Goal: Task Accomplishment & Management: Complete application form

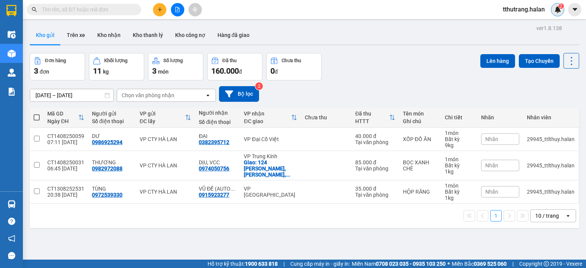
click at [553, 7] on div "2" at bounding box center [557, 9] width 13 height 13
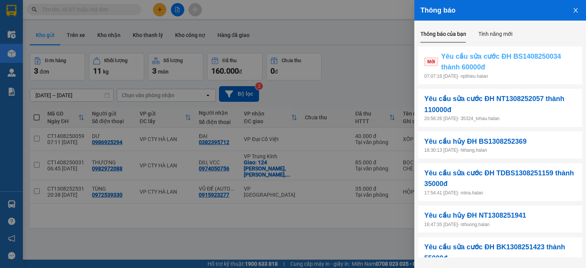
click at [526, 68] on span "Yêu cầu sửa cước ĐH BS1408250034 thành 60000đ" at bounding box center [508, 62] width 135 height 22
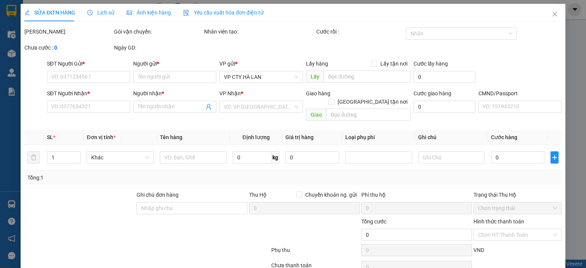
type input "0917719567"
type input "TRUNG"
type input "0368223101"
type input "THU"
type input "50.000"
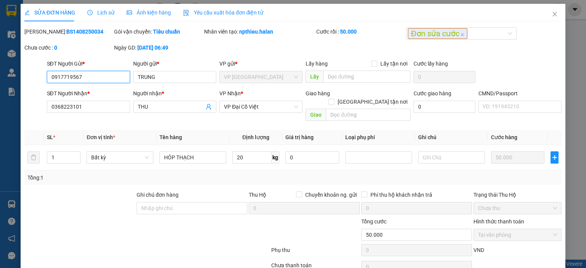
scroll to position [30, 0]
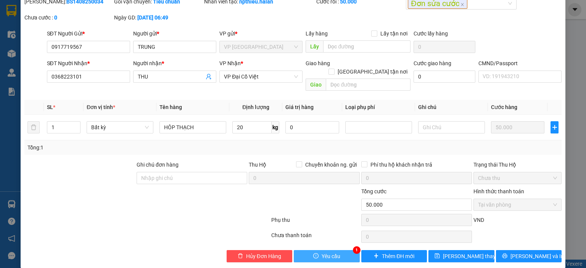
click at [342, 250] on button "Yêu cầu" at bounding box center [327, 256] width 66 height 12
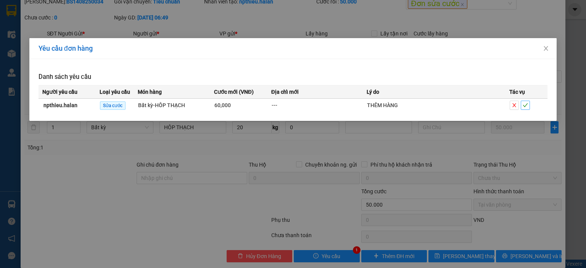
click at [528, 105] on icon "check" at bounding box center [525, 105] width 5 height 5
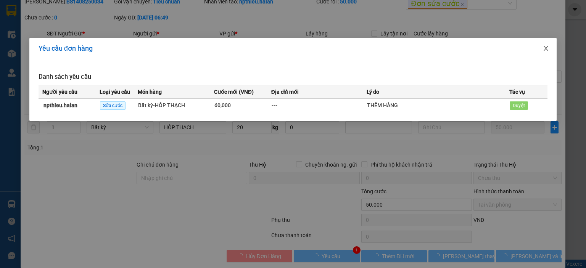
click at [545, 47] on icon "close" at bounding box center [546, 48] width 6 height 6
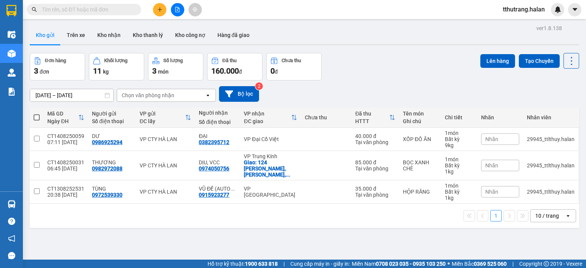
scroll to position [35, 0]
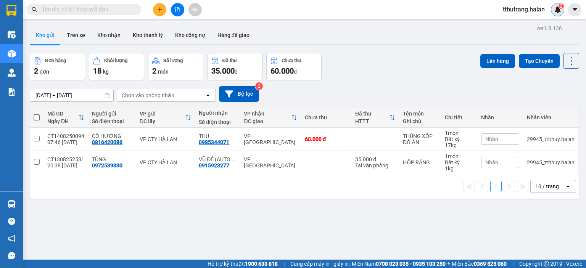
click at [556, 10] on img at bounding box center [557, 9] width 7 height 7
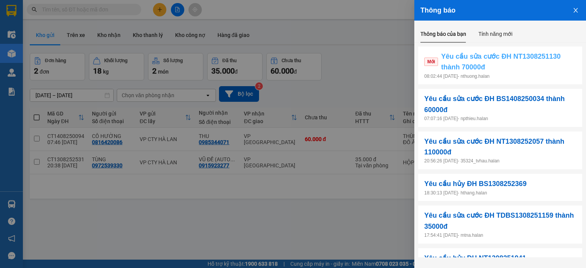
click at [529, 68] on span "Yêu cầu sửa cước ĐH NT1308251130 thành 70000đ" at bounding box center [508, 62] width 135 height 22
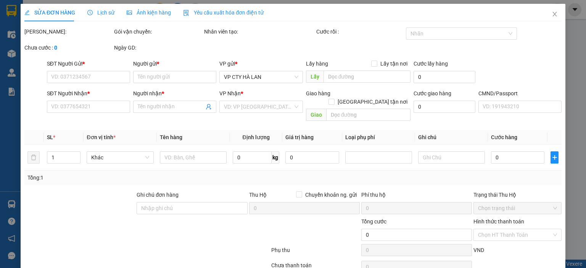
type input "0867080151"
type input "NAM"
type input "0369240655"
type input "DƯƠNG"
type input "40.000"
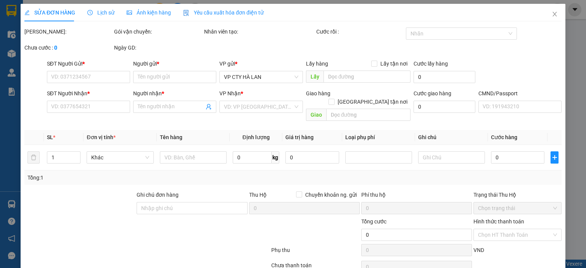
type input "40.000"
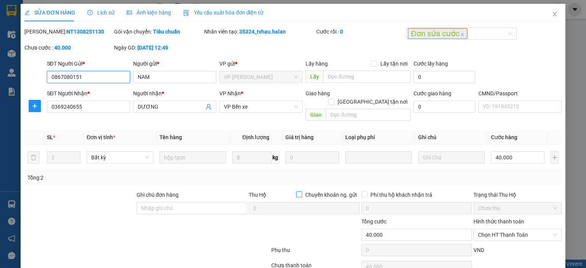
scroll to position [30, 0]
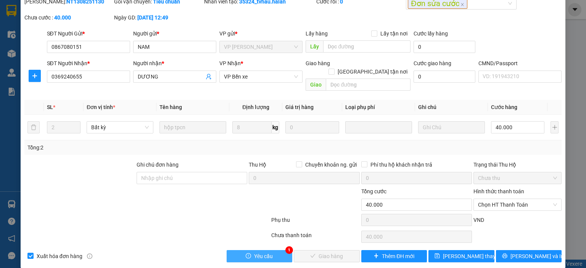
click at [276, 250] on button "Yêu cầu" at bounding box center [260, 256] width 66 height 12
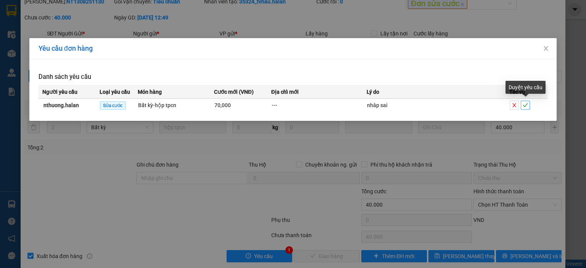
click at [525, 105] on icon "check" at bounding box center [525, 105] width 5 height 5
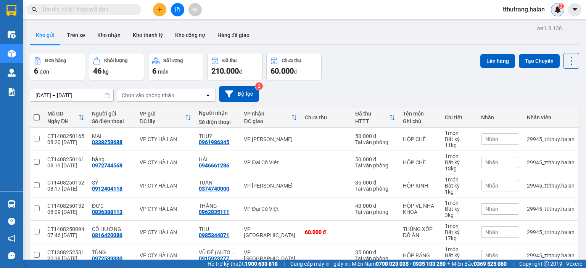
click at [558, 8] on img at bounding box center [557, 9] width 7 height 7
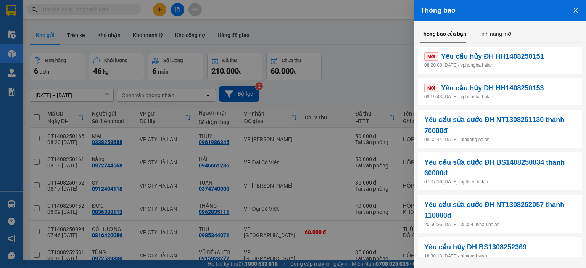
click at [554, 97] on p "08:19:43 14/08/2025 - vphongha.halan" at bounding box center [500, 96] width 152 height 7
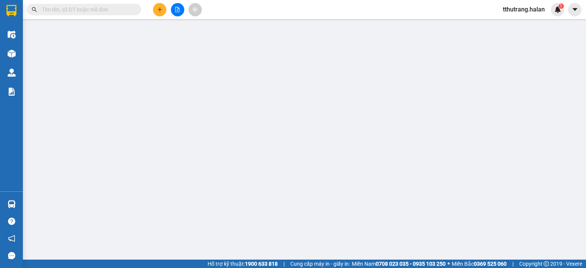
type input "0397503343"
type input "trung"
type input "0989962738"
type input "nguyệt"
type input "70.000"
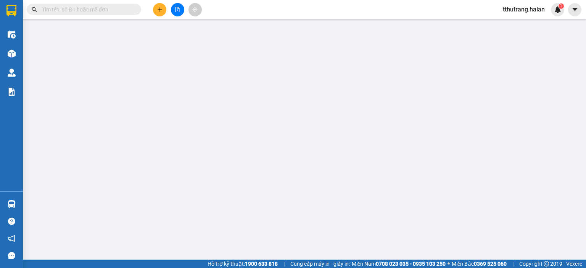
type input "70.000"
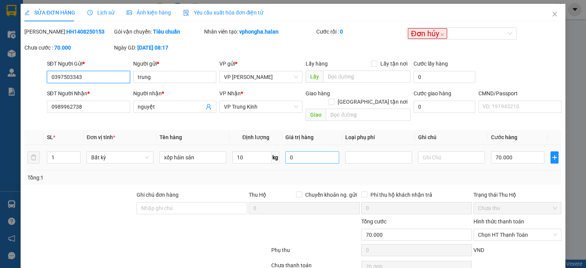
scroll to position [30, 0]
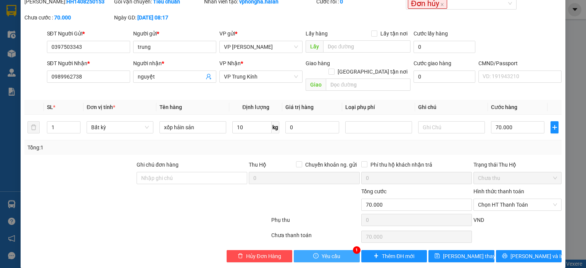
click at [326, 252] on span "Yêu cầu" at bounding box center [331, 256] width 19 height 8
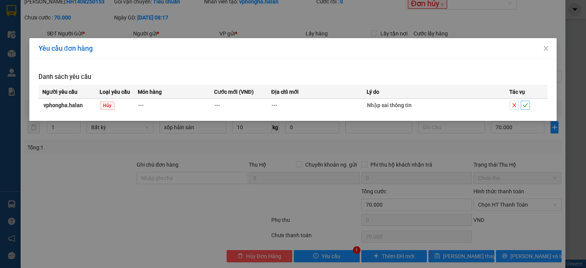
click at [526, 106] on icon "check" at bounding box center [525, 105] width 5 height 5
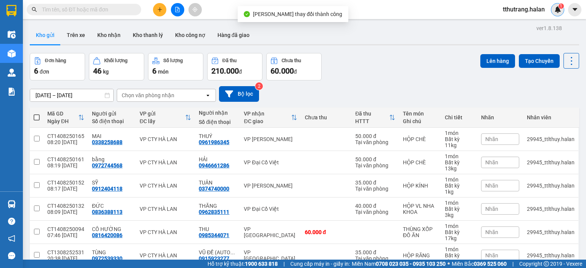
click at [558, 12] on img at bounding box center [557, 9] width 7 height 7
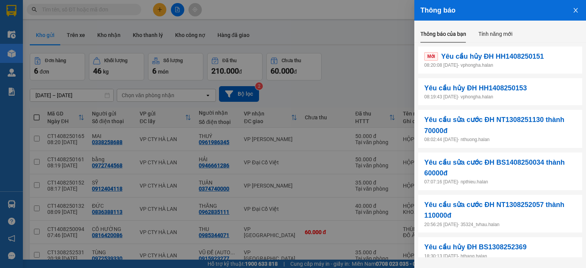
click at [520, 68] on p "08:20:08 14/08/2025 - vphongha.halan" at bounding box center [500, 65] width 152 height 7
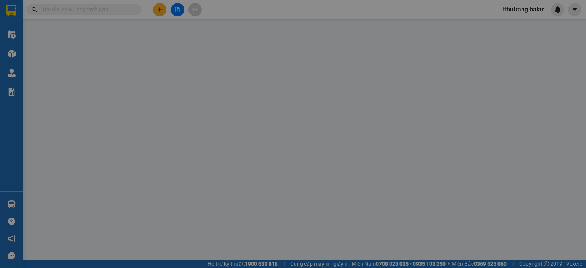
type input "0397503343"
type input "trung"
type input "0989962738"
type input "nguyệt"
type input "70.000"
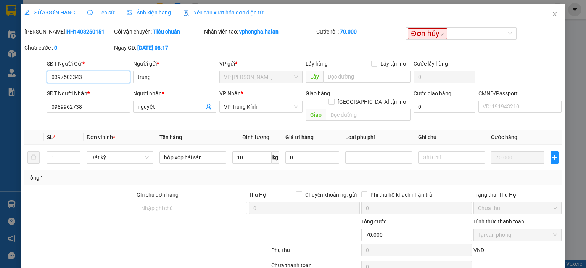
scroll to position [30, 0]
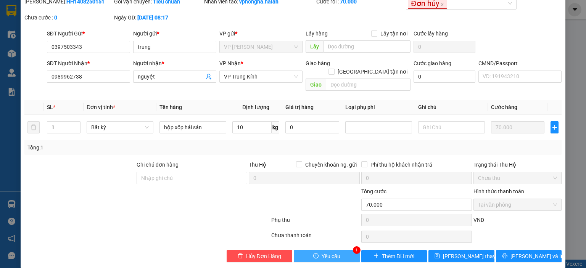
click at [338, 250] on button "Yêu cầu" at bounding box center [327, 256] width 66 height 12
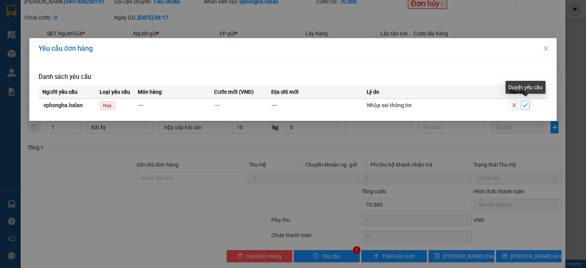
click at [526, 105] on icon "check" at bounding box center [525, 105] width 5 height 4
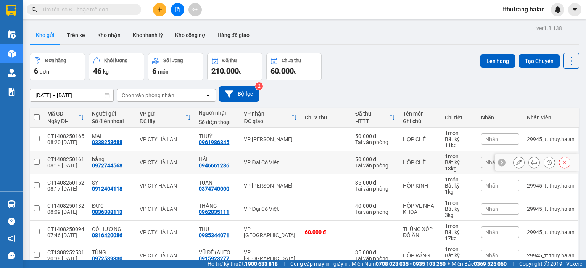
scroll to position [38, 0]
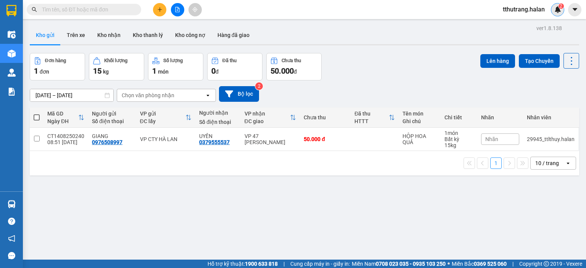
click at [557, 10] on img at bounding box center [557, 9] width 7 height 7
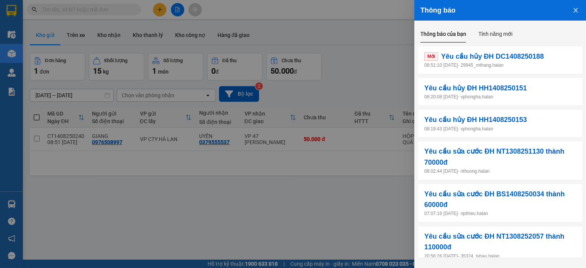
click at [540, 69] on div "Mới Yêu cầu hủy ĐH DC1408250188 08:51:10 14/08/2025 - 29945_mthang.halan" at bounding box center [500, 60] width 164 height 27
click at [446, 62] on p "08:51:10 14/08/2025 - 29945_mthang.halan" at bounding box center [500, 65] width 152 height 7
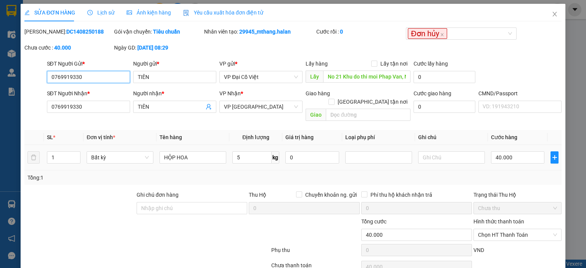
type input "0769919330"
type input "TIÊN"
type input "No 21 Khu do thi moi Phap Van, Nơ 21, Tứ Hiệp, Hoàng Mai, Hà Nội, Việt Nam"
type input "0769919330"
type input "TIÊN"
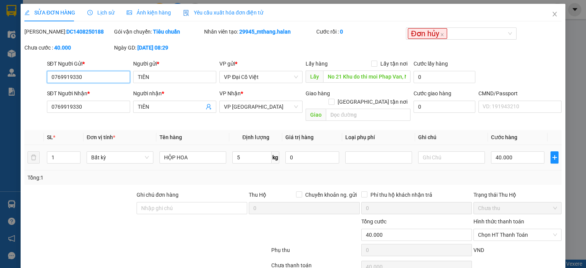
type input "40.000"
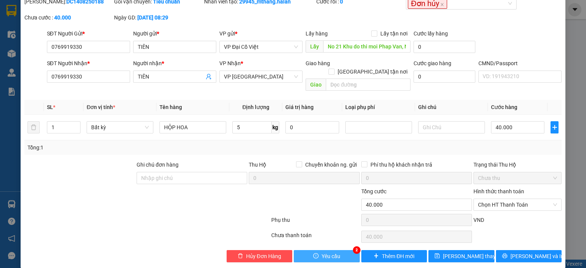
click at [333, 252] on span "Yêu cầu" at bounding box center [331, 256] width 19 height 8
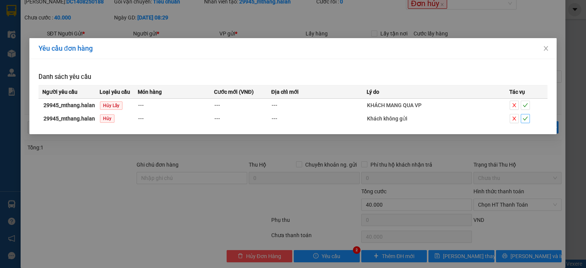
click at [525, 119] on icon "check" at bounding box center [525, 119] width 5 height 4
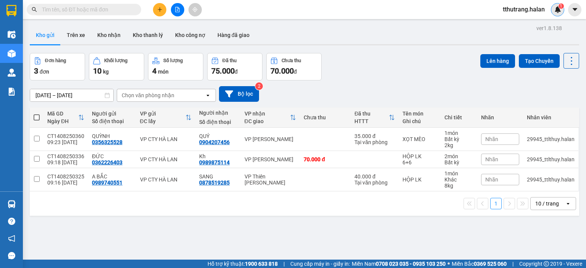
click at [560, 13] on div "1" at bounding box center [557, 9] width 13 height 13
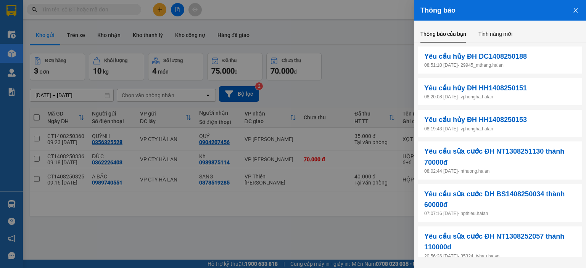
click at [577, 13] on button "Close" at bounding box center [575, 9] width 21 height 19
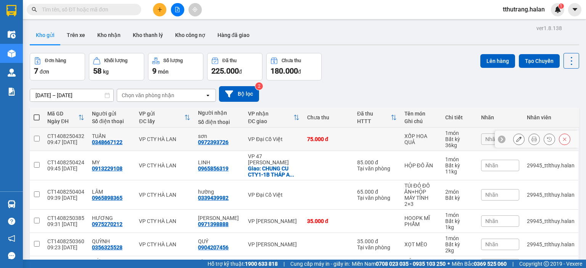
scroll to position [61, 0]
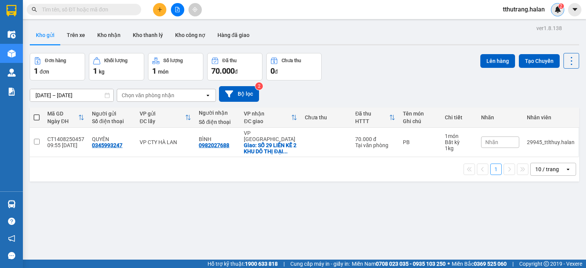
click at [558, 10] on img at bounding box center [557, 9] width 7 height 7
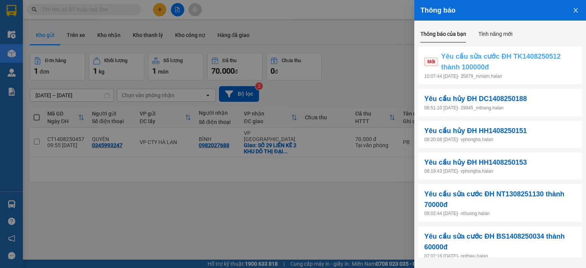
click at [502, 71] on span "Yêu cầu sửa cước ĐH TK1408250512 thành 100000đ" at bounding box center [508, 62] width 135 height 22
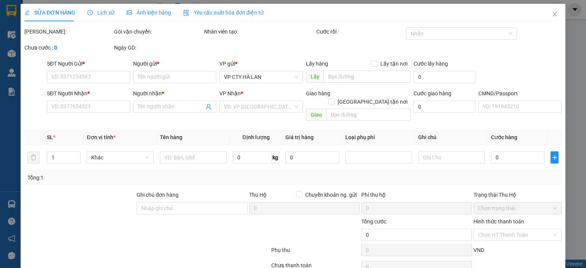
type input "0979435483"
type input "ĐỊNH"
type input "0977008883"
type input "NAM"
checkbox input "true"
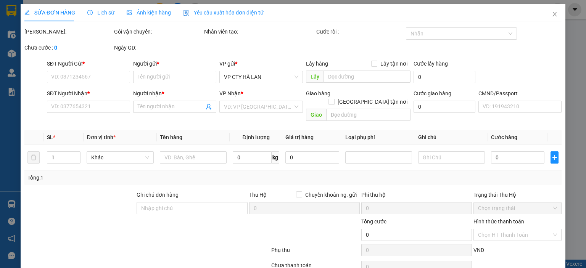
type input "130.000"
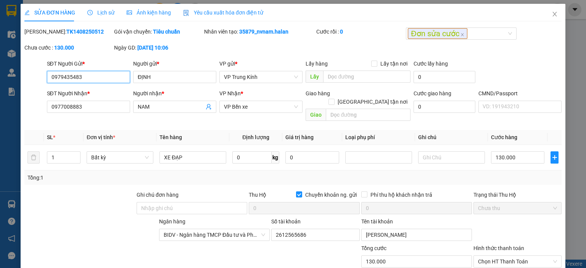
scroll to position [57, 0]
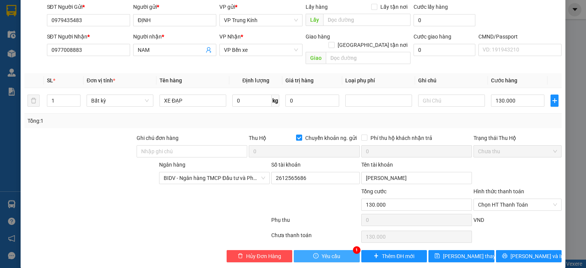
click at [330, 252] on span "Yêu cầu" at bounding box center [331, 256] width 19 height 8
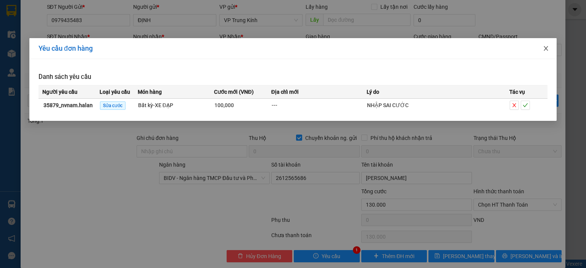
click at [545, 48] on icon "close" at bounding box center [546, 48] width 6 height 6
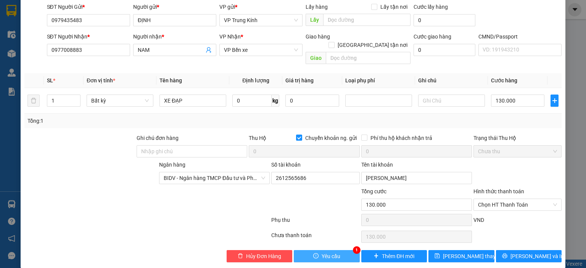
scroll to position [0, 0]
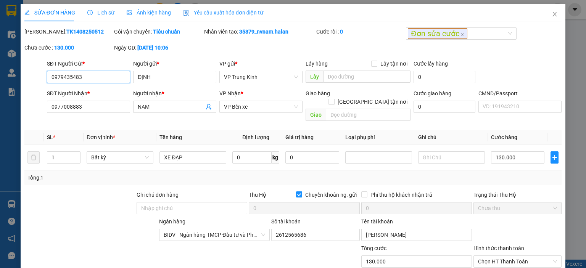
drag, startPoint x: 88, startPoint y: 79, endPoint x: 29, endPoint y: 78, distance: 59.5
click at [29, 78] on div "SĐT Người Gửi * 0979435483 0979435483 Người gửi * ĐỊNH VP gửi * VP Trung Kính L…" at bounding box center [293, 73] width 539 height 27
click at [552, 12] on icon "close" at bounding box center [555, 14] width 6 height 6
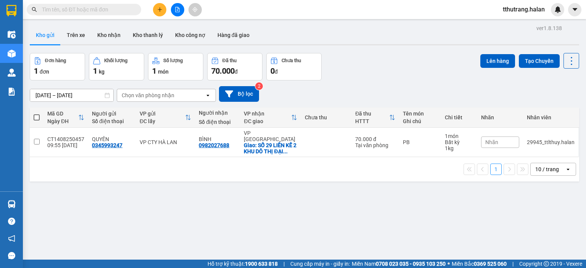
click at [110, 12] on input "text" at bounding box center [87, 9] width 90 height 8
paste input "0979435483"
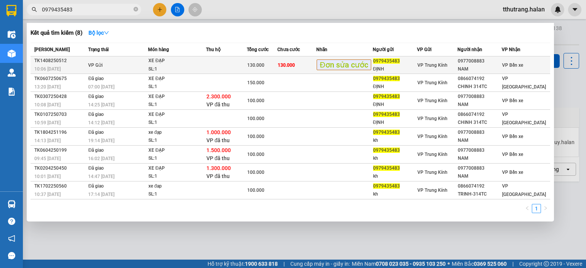
type input "0979435483"
click at [169, 60] on div "XE ĐẠP" at bounding box center [176, 61] width 57 height 8
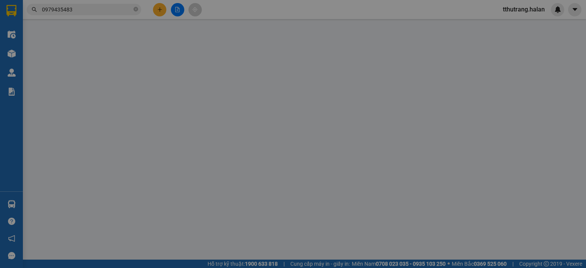
type input "0979435483"
type input "ĐỊNH"
type input "0977008883"
type input "NAM"
checkbox input "true"
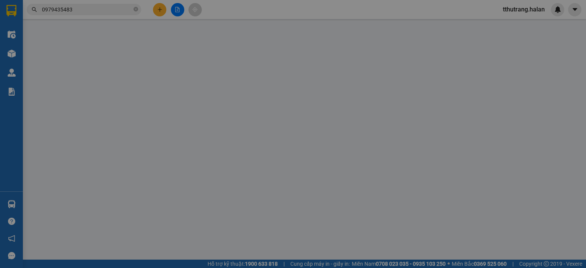
type input "130.000"
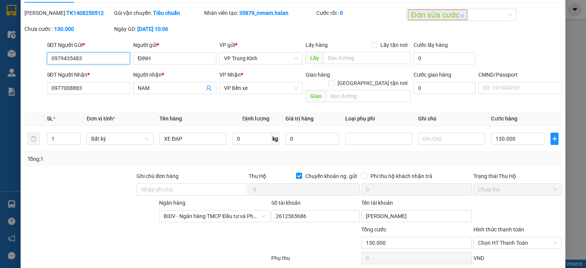
scroll to position [57, 0]
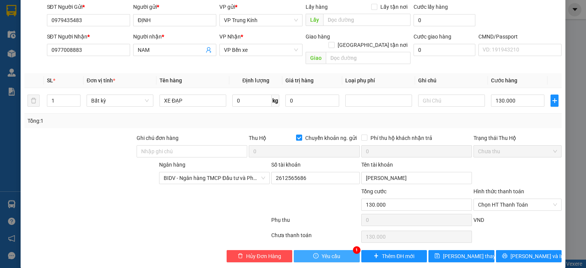
click at [333, 250] on button "Yêu cầu" at bounding box center [327, 256] width 66 height 12
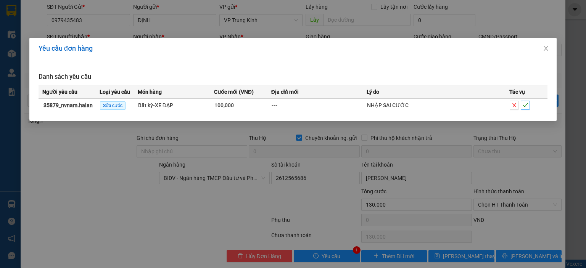
click at [527, 103] on icon "check" at bounding box center [525, 105] width 5 height 5
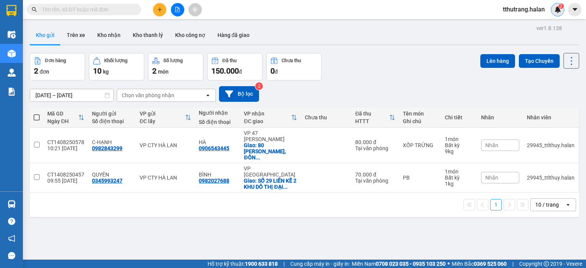
click at [560, 10] on img at bounding box center [557, 9] width 7 height 7
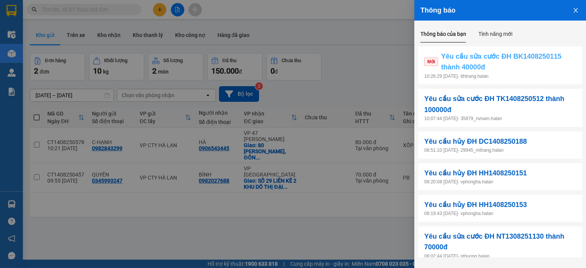
click at [511, 72] on span "Yêu cầu sửa cước ĐH BK1408250115 thành 40000đ" at bounding box center [508, 62] width 135 height 22
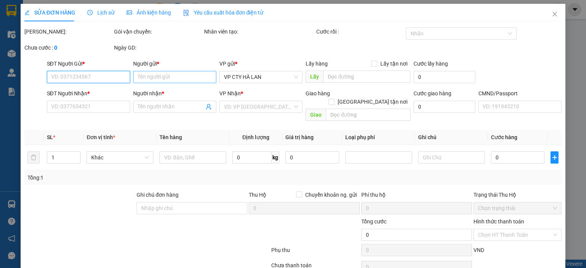
type input "0976999446"
type input "CHIẾN BK"
type input "0984907949"
type input "NGA"
type input "35.000"
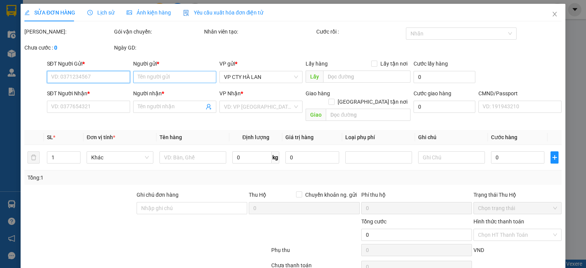
type input "35.000"
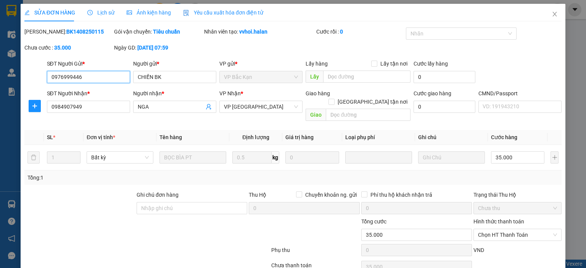
scroll to position [30, 0]
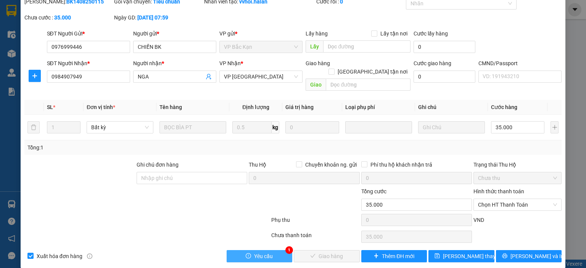
click at [265, 252] on span "Yêu cầu" at bounding box center [263, 256] width 19 height 8
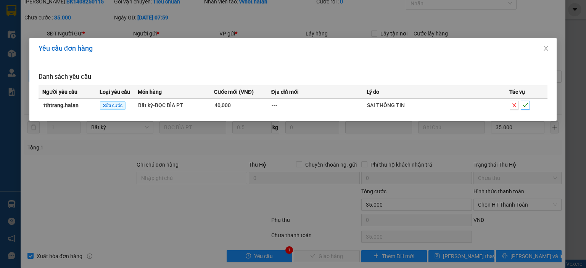
click at [526, 105] on icon "check" at bounding box center [525, 105] width 5 height 4
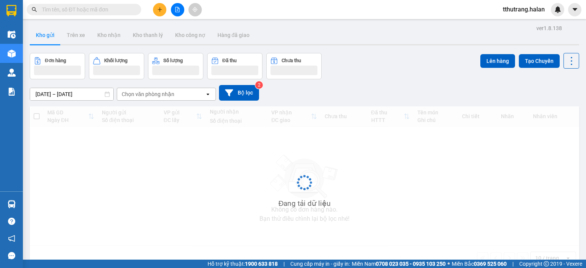
click at [64, 13] on input "text" at bounding box center [87, 9] width 90 height 8
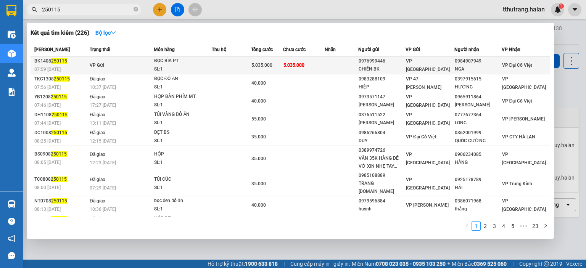
type input "250115"
click at [225, 64] on td at bounding box center [231, 65] width 39 height 18
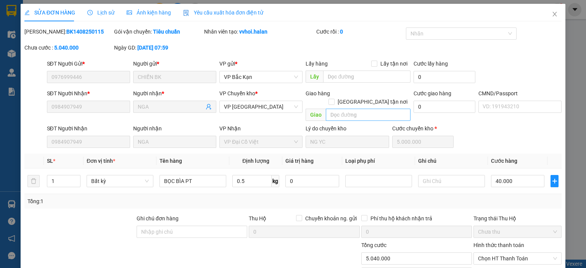
type input "0976999446"
type input "CHIẾN BK"
type input "0984907949"
type input "NGA"
type input "5.040.000"
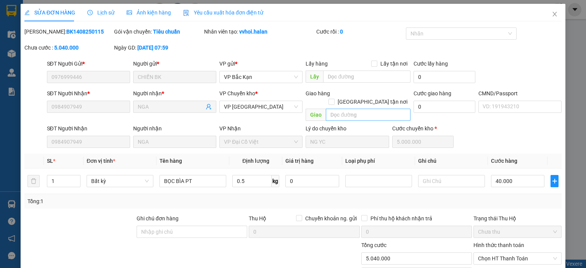
type input "5.040.000"
click at [278, 109] on span "VP [GEOGRAPHIC_DATA]" at bounding box center [261, 106] width 74 height 11
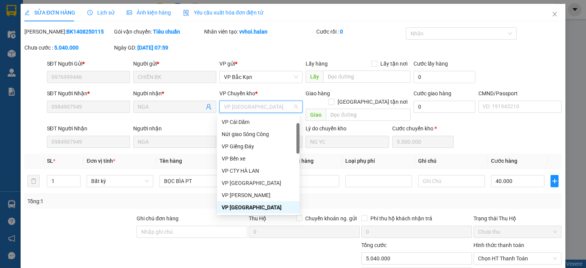
scroll to position [54, 0]
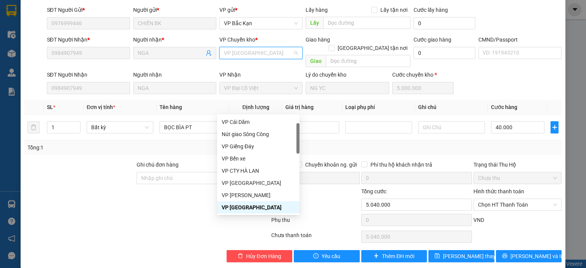
click at [335, 199] on div at bounding box center [315, 200] width 90 height 27
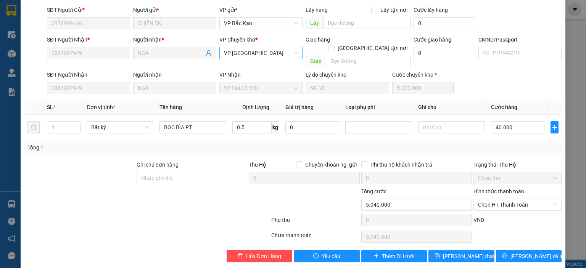
click at [258, 55] on span "VP Bắc Sơn" at bounding box center [261, 52] width 74 height 11
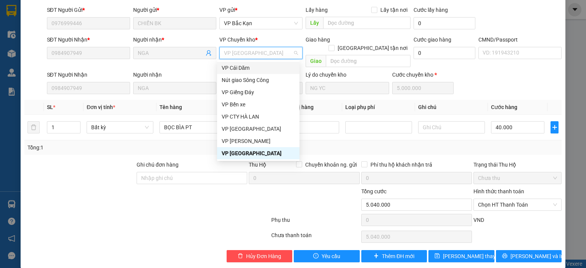
click at [508, 75] on div "SĐT Người Nhận 0984907949 Người nhận NGA VP Nhận VP Đại Cồ Việt Lý do chuyển kh…" at bounding box center [304, 83] width 518 height 24
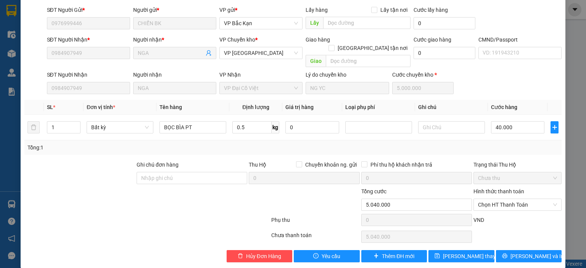
click at [256, 82] on span "VP Đại Cồ Việt" at bounding box center [261, 87] width 74 height 11
click at [160, 72] on div "Người nhận NGA" at bounding box center [175, 83] width 86 height 24
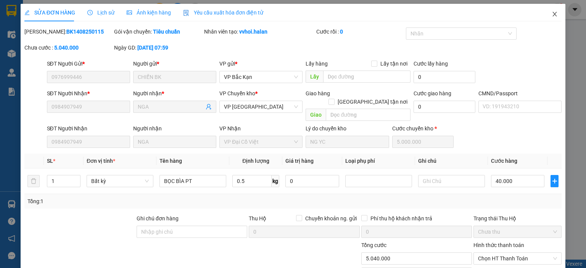
click at [552, 13] on icon "close" at bounding box center [555, 14] width 6 height 6
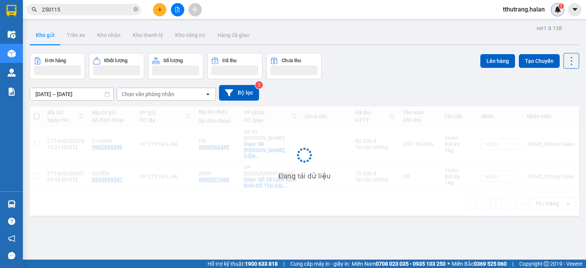
click at [561, 10] on div "1" at bounding box center [557, 9] width 13 height 13
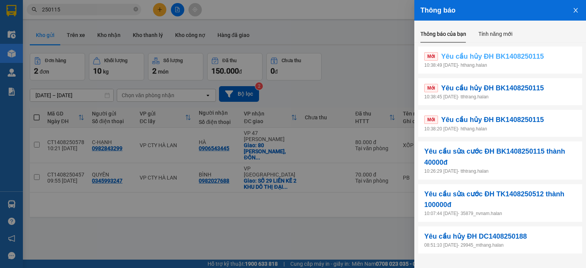
click at [549, 58] on link "Mới Yêu cầu hủy ĐH BK1408250115" at bounding box center [500, 56] width 152 height 11
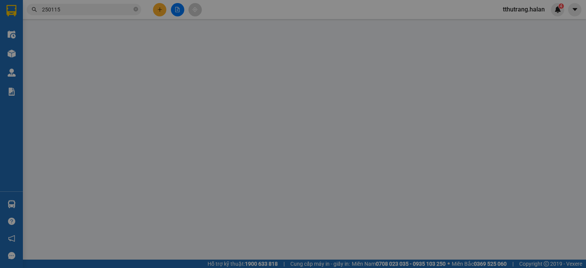
type input "0976999446"
type input "CHIẾN BK"
type input "0984907949"
type input "NGA"
type input "5.040.000"
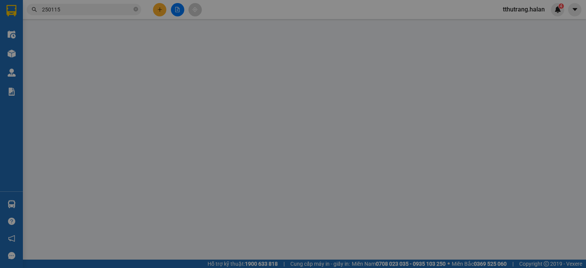
type input "5.040.000"
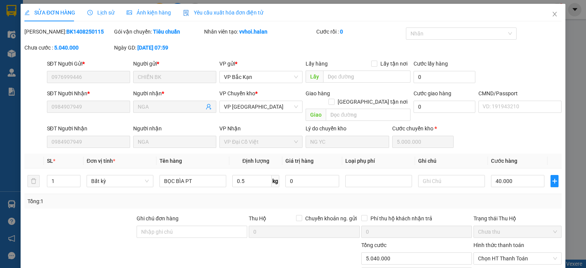
scroll to position [54, 0]
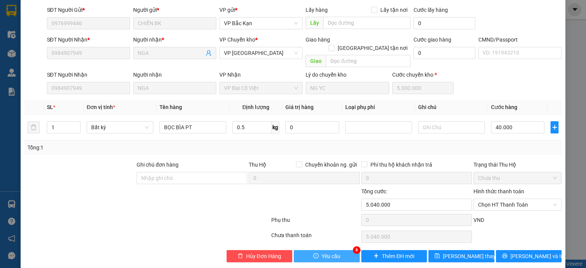
click at [326, 252] on span "Yêu cầu" at bounding box center [331, 256] width 19 height 8
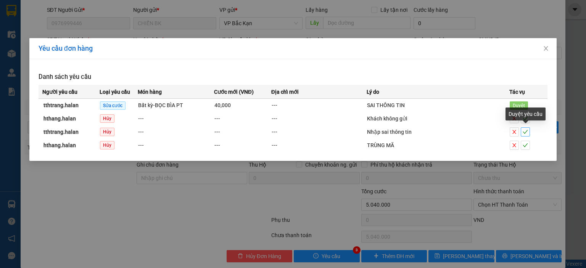
click at [524, 132] on icon "check" at bounding box center [525, 131] width 5 height 5
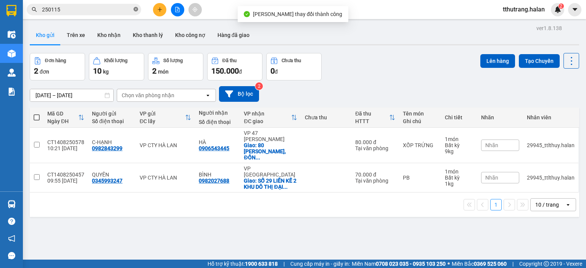
click at [134, 9] on span "250115" at bounding box center [84, 9] width 114 height 11
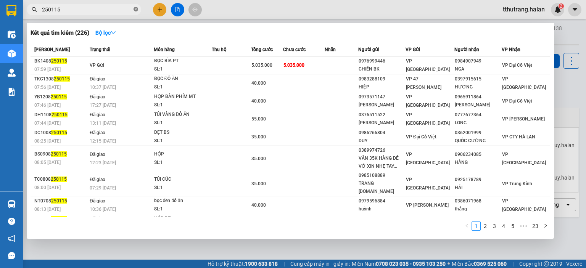
click at [137, 8] on icon "close-circle" at bounding box center [136, 9] width 5 height 5
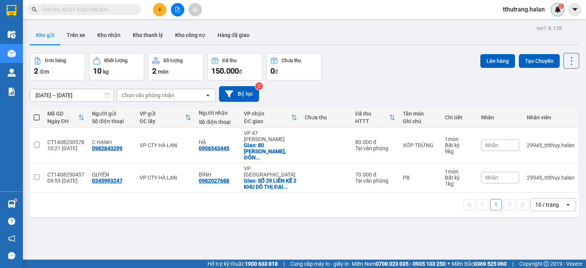
click at [562, 6] on span "2" at bounding box center [561, 5] width 3 height 5
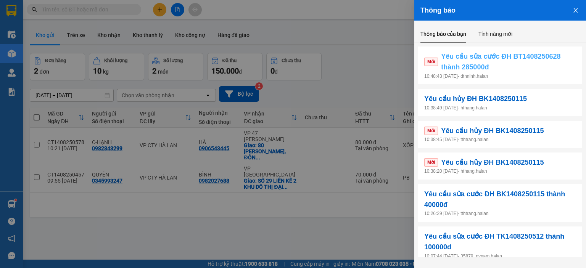
click at [517, 64] on span "Yêu cầu sửa cước ĐH BT1408250628 thành 285000đ" at bounding box center [508, 62] width 135 height 22
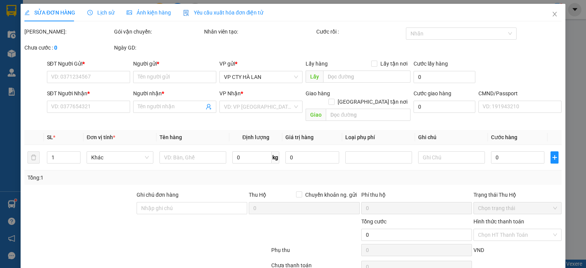
type input "0868272250"
type input "C ĐIỆU"
type input "0358880888"
type input "TRẦN NGỌC"
type input "315.000"
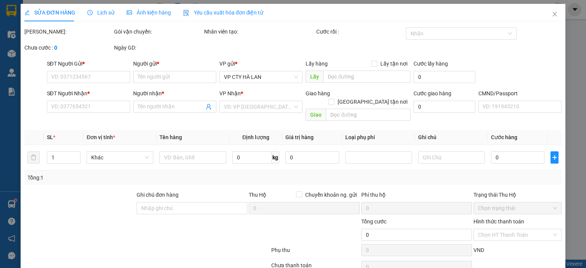
type input "315.000"
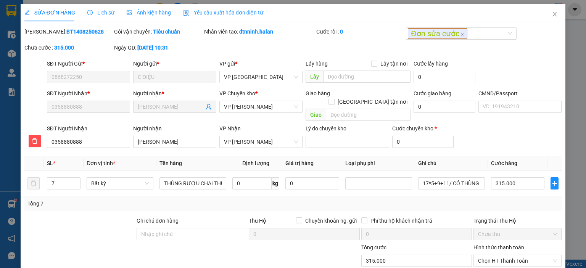
scroll to position [56, 0]
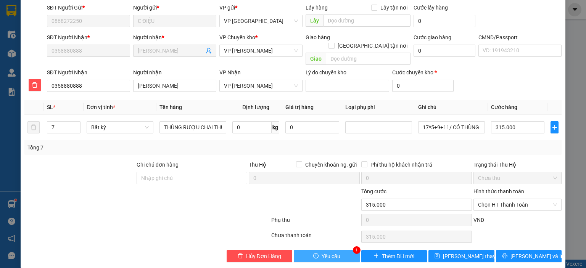
click at [325, 252] on span "Yêu cầu" at bounding box center [331, 256] width 19 height 8
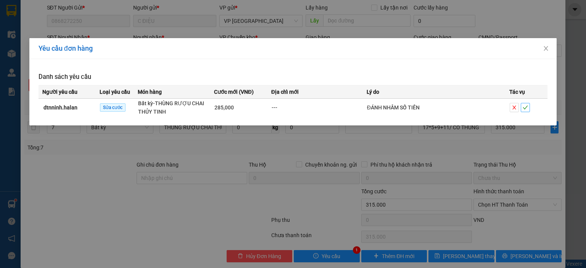
click at [528, 108] on icon "check" at bounding box center [525, 107] width 5 height 5
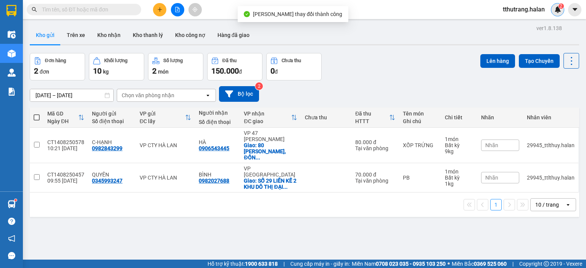
click at [558, 11] on img at bounding box center [557, 9] width 7 height 7
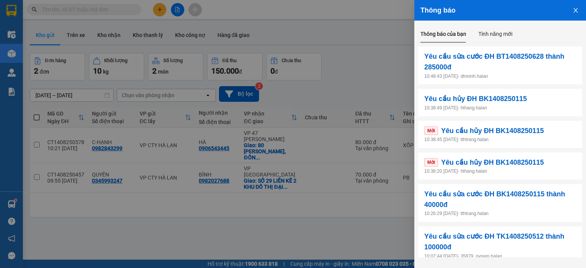
click at [554, 137] on p "10:38:45 14/08/2025 - tthtrang.halan" at bounding box center [500, 139] width 152 height 7
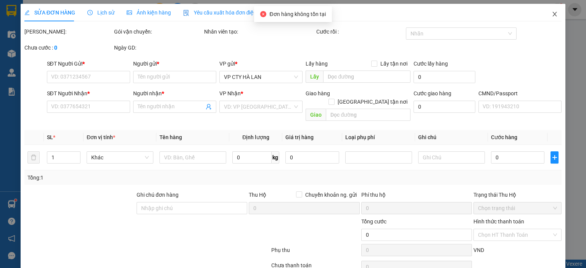
click at [552, 16] on icon "close" at bounding box center [555, 14] width 6 height 6
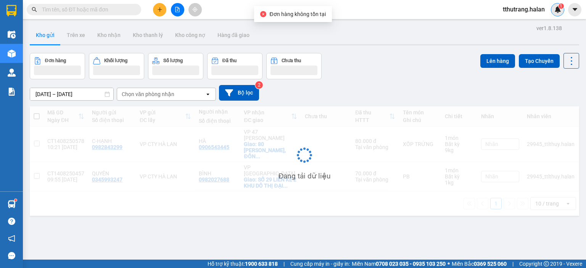
click at [561, 9] on img at bounding box center [557, 9] width 7 height 7
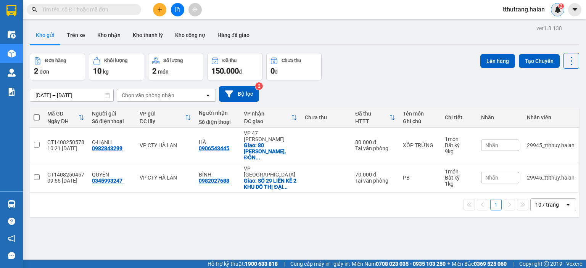
click at [559, 10] on img at bounding box center [557, 9] width 7 height 7
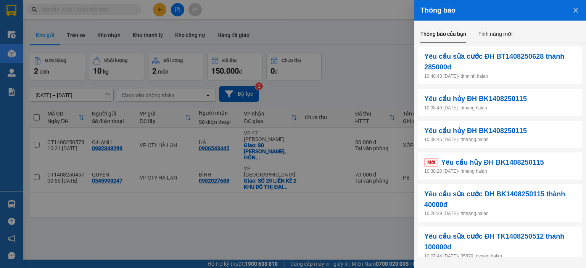
click at [554, 169] on p "10:38:20 14/08/2025 - hthang.halan" at bounding box center [500, 171] width 152 height 7
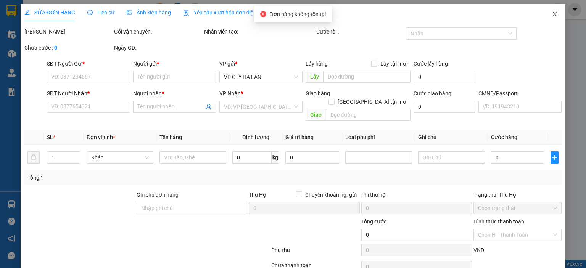
click at [547, 18] on span "Close" at bounding box center [554, 14] width 21 height 21
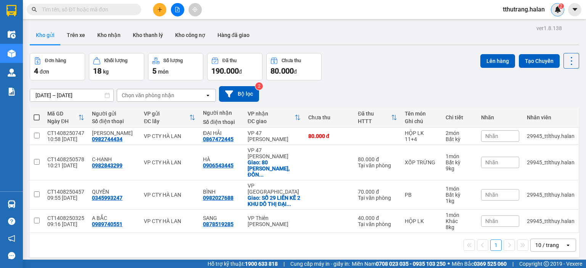
click at [554, 9] on img at bounding box center [557, 9] width 7 height 7
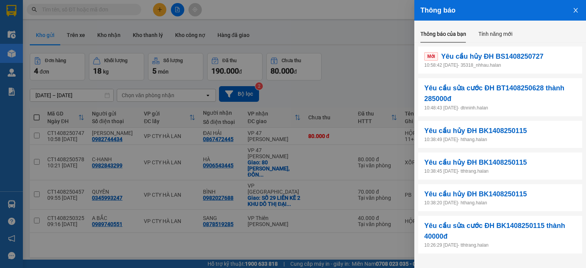
click at [545, 65] on p "10:58:42 [DATE] - 35318_nhhau.halan" at bounding box center [500, 65] width 152 height 7
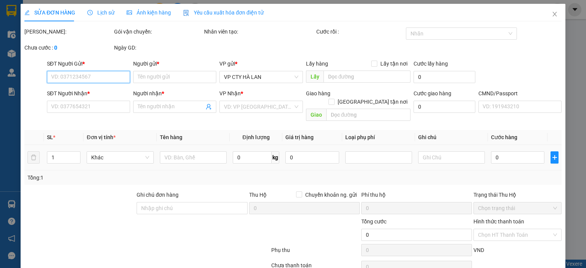
type input "0915572882"
type input "HẢI"
type input "0838160606"
type input "BẢO ANH"
type input "50.000"
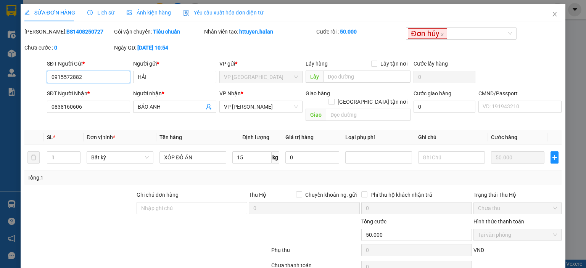
drag, startPoint x: 74, startPoint y: 77, endPoint x: 35, endPoint y: 77, distance: 39.3
click at [35, 77] on div "SĐT Người Gửi * 0915572882 0915572882 Người gửi * HẢI VP gửi * VP [GEOGRAPHIC_D…" at bounding box center [293, 73] width 539 height 27
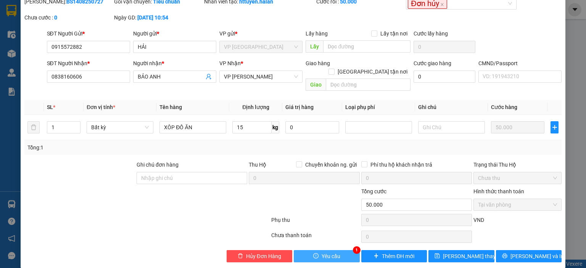
click at [330, 252] on span "Yêu cầu" at bounding box center [331, 256] width 19 height 8
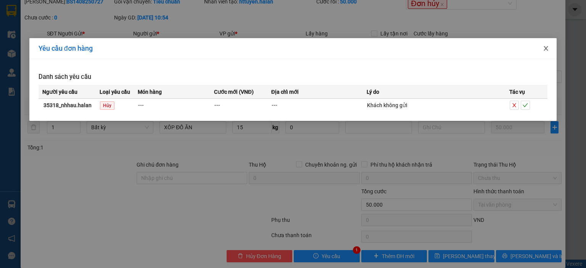
click at [543, 46] on icon "close" at bounding box center [546, 48] width 6 height 6
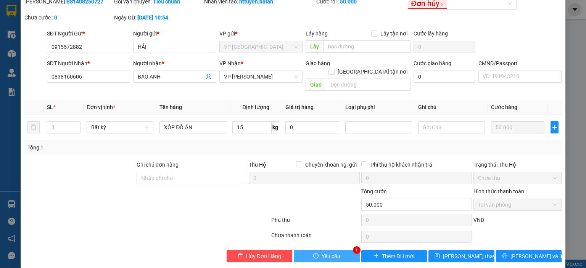
scroll to position [0, 0]
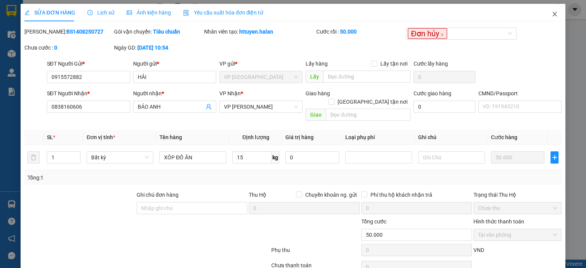
click at [552, 14] on icon "close" at bounding box center [555, 14] width 6 height 6
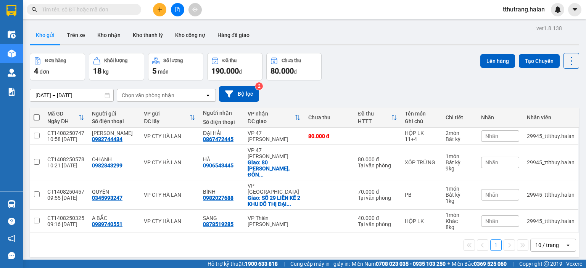
click at [101, 8] on input "text" at bounding box center [87, 9] width 90 height 8
paste input "0915572882"
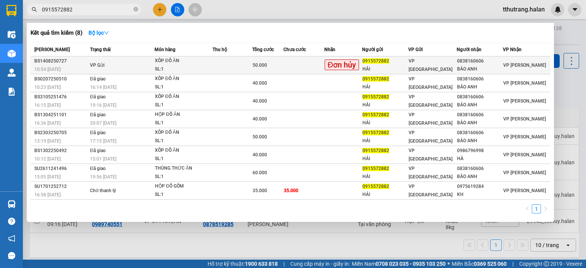
type input "0915572882"
click at [222, 64] on td at bounding box center [232, 65] width 40 height 18
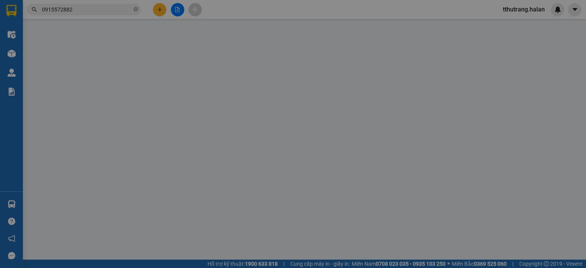
type input "0915572882"
type input "HẢI"
type input "0838160606"
type input "BẢO ANH"
type input "50.000"
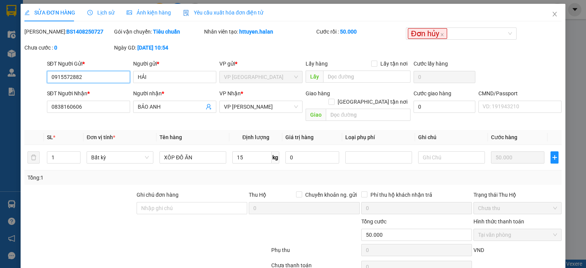
scroll to position [30, 0]
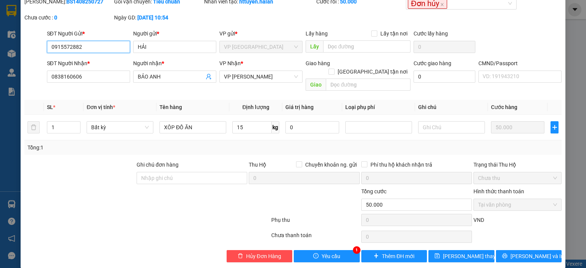
drag, startPoint x: 93, startPoint y: 44, endPoint x: 34, endPoint y: 56, distance: 59.9
click at [34, 56] on form "SĐT Người Gửi * 0915572882 0915572882 Người gửi * HẢI VP gửi * VP Bắc Sơn Lấy h…" at bounding box center [292, 61] width 537 height 65
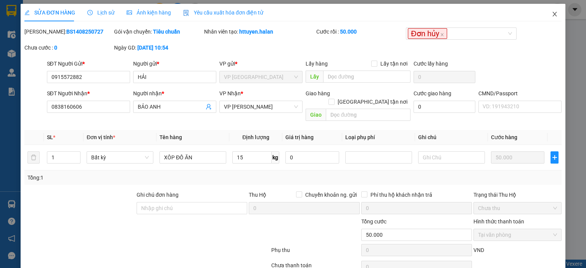
click at [553, 13] on icon "close" at bounding box center [555, 14] width 4 height 5
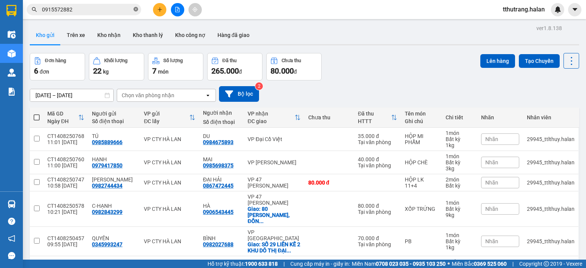
click at [138, 10] on icon "close-circle" at bounding box center [136, 9] width 5 height 5
click at [95, 10] on input "text" at bounding box center [87, 9] width 90 height 8
paste input "0915572882"
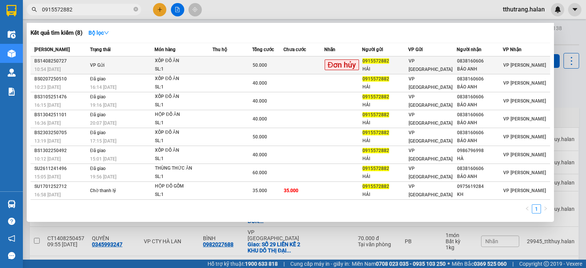
type input "0915572882"
click at [198, 63] on div "XÔP ĐỒ ĂN" at bounding box center [183, 61] width 57 height 8
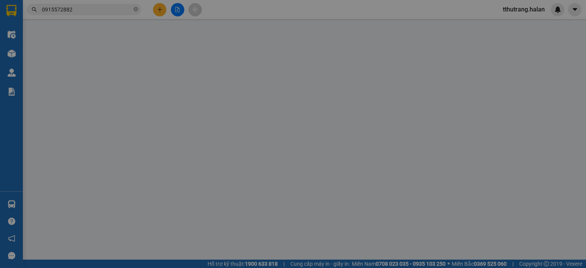
type input "0915572882"
type input "HẢI"
type input "0838160606"
type input "BẢO ANH"
type input "50.000"
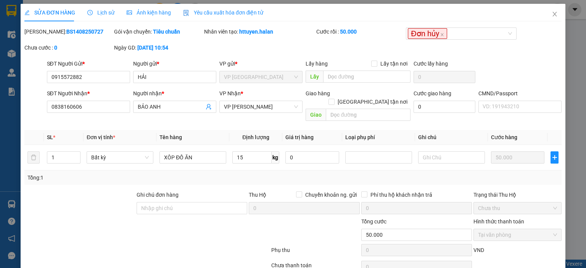
click at [108, 11] on span "Lịch sử" at bounding box center [100, 13] width 27 height 6
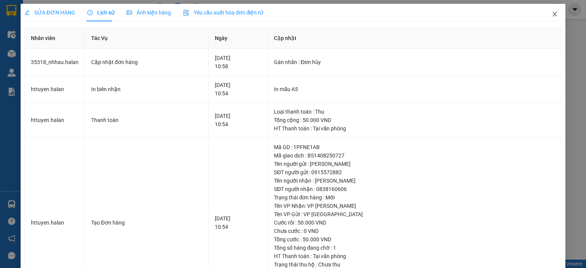
click at [553, 13] on icon "close" at bounding box center [555, 14] width 4 height 5
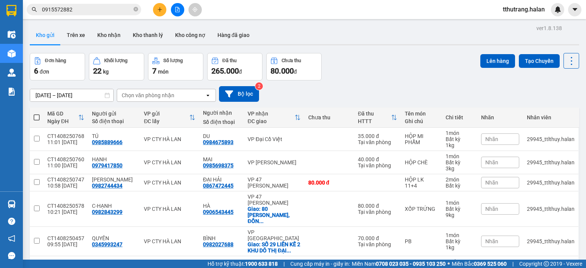
click at [553, 10] on div at bounding box center [557, 9] width 13 height 13
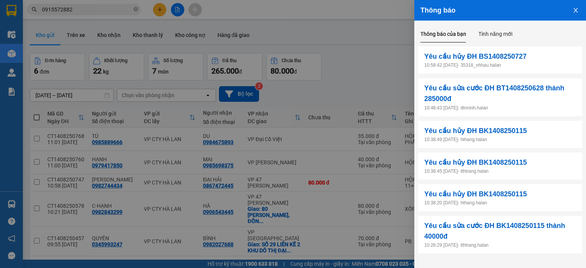
click at [516, 62] on p "10:58:42 14/08/2025 - 35318_nhhau.halan" at bounding box center [500, 65] width 152 height 7
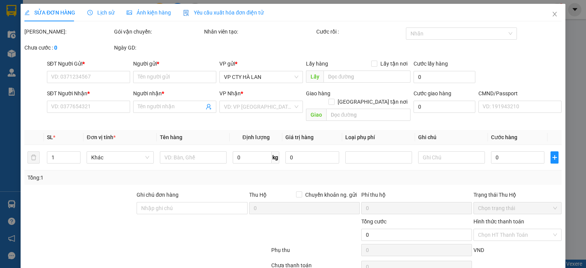
type input "0915572882"
type input "HẢI"
type input "0838160606"
type input "BẢO ANH"
type input "50.000"
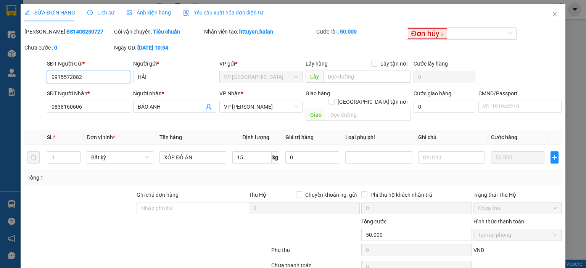
scroll to position [30, 0]
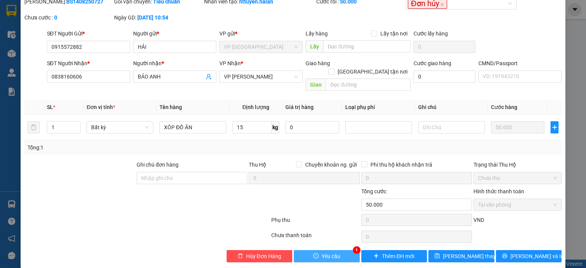
click at [341, 250] on button "Yêu cầu" at bounding box center [327, 256] width 66 height 12
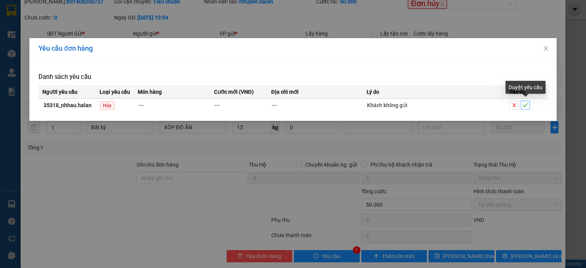
click at [528, 102] on button "button" at bounding box center [525, 105] width 9 height 9
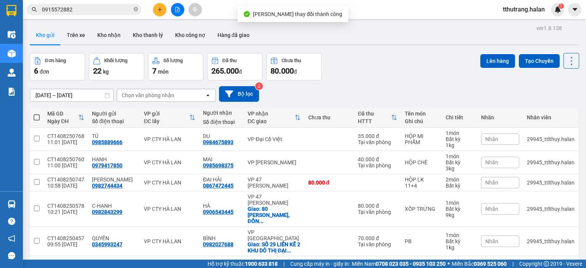
click at [386, 56] on div "Đơn hàng 6 đơn Khối lượng 22 kg Số lượng 7 món Đã thu 265.000 đ Chưa thu 80.000…" at bounding box center [304, 66] width 549 height 27
click at [554, 9] on img at bounding box center [557, 9] width 7 height 7
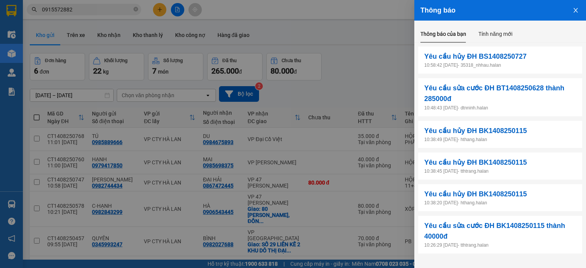
click at [572, 10] on button "Close" at bounding box center [575, 9] width 21 height 19
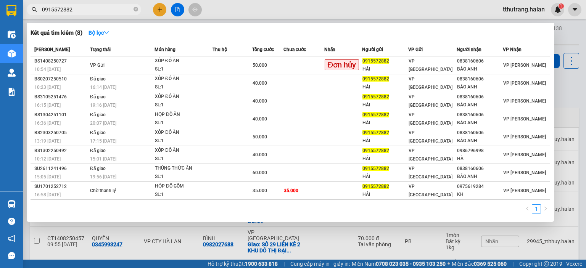
click at [132, 7] on input "0915572882" at bounding box center [87, 9] width 90 height 8
click at [139, 11] on span "0915572882" at bounding box center [84, 9] width 114 height 11
click at [135, 10] on icon "close-circle" at bounding box center [136, 9] width 5 height 5
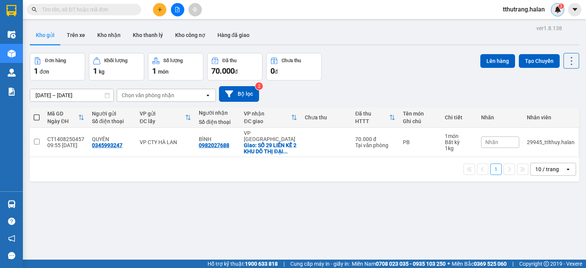
click at [555, 12] on img at bounding box center [557, 9] width 7 height 7
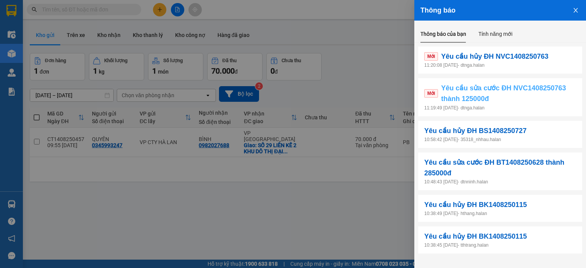
click at [520, 100] on span "Yêu cầu sửa cước ĐH NVC1408250763 thành 125000đ" at bounding box center [508, 94] width 135 height 22
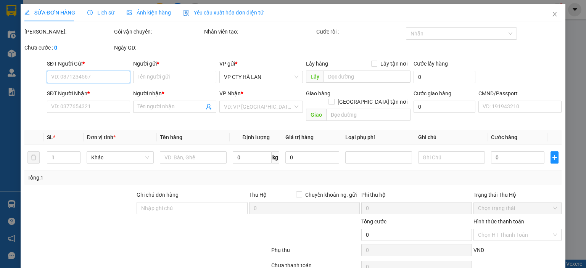
type input "0978166039"
type input "NGA"
type input "0974569701"
type input "CHUNG"
checkbox input "true"
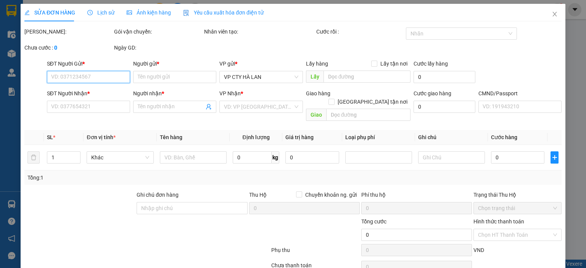
type input "439 LNQ"
type input "135.000"
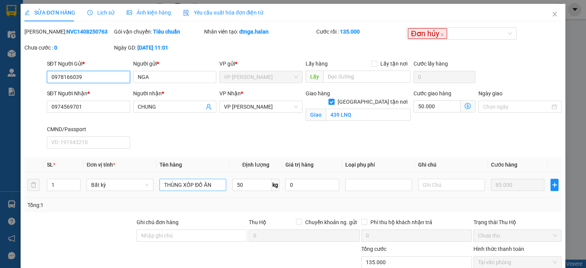
scroll to position [66, 0]
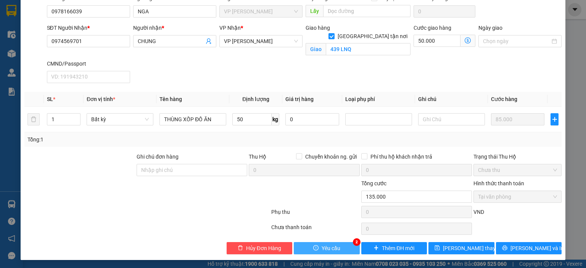
click at [334, 244] on span "Yêu cầu" at bounding box center [331, 248] width 19 height 8
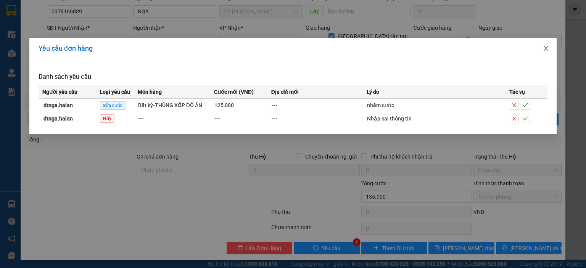
click at [546, 52] on span "Close" at bounding box center [545, 48] width 21 height 21
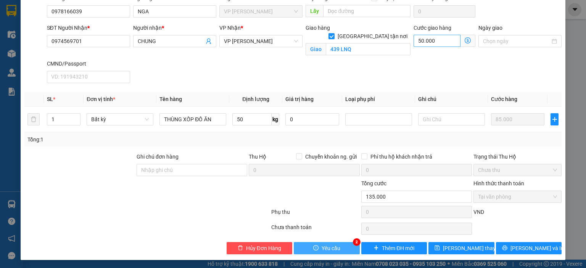
scroll to position [0, 0]
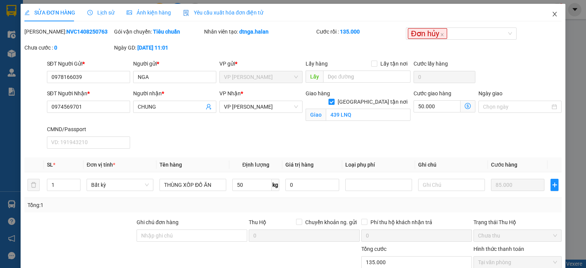
click at [552, 17] on icon "close" at bounding box center [555, 14] width 6 height 6
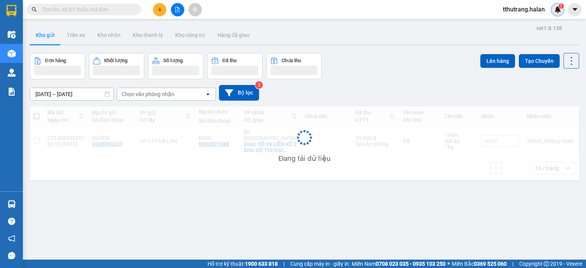
click at [556, 8] on img at bounding box center [557, 9] width 7 height 7
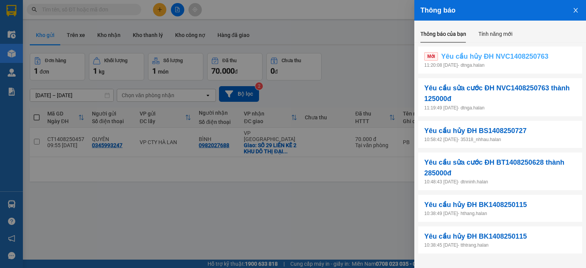
click at [507, 58] on span "Yêu cầu hủy ĐH NVC1408250763" at bounding box center [494, 56] width 107 height 11
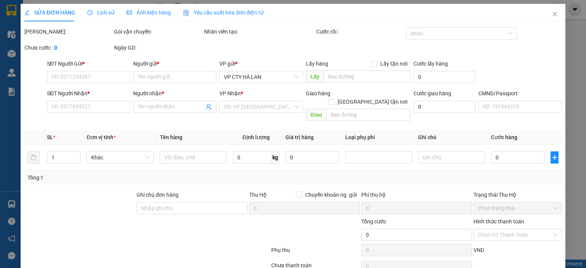
type input "0978166039"
type input "NGA"
type input "0974569701"
type input "CHUNG"
checkbox input "true"
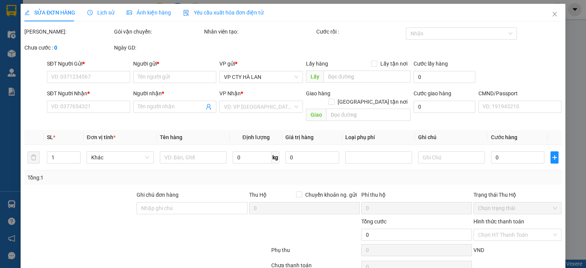
type input "439 LNQ"
type input "135.000"
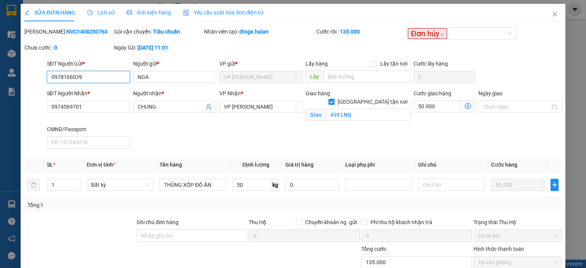
scroll to position [66, 0]
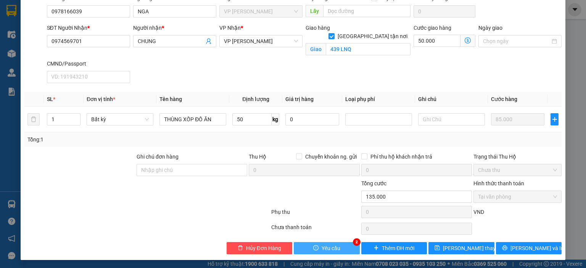
click at [333, 245] on span "Yêu cầu" at bounding box center [331, 248] width 19 height 8
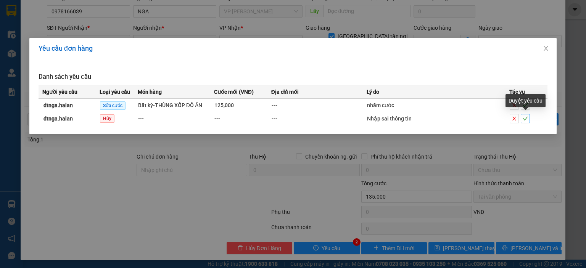
click at [525, 117] on icon "check" at bounding box center [525, 118] width 5 height 5
